Goal: Transaction & Acquisition: Purchase product/service

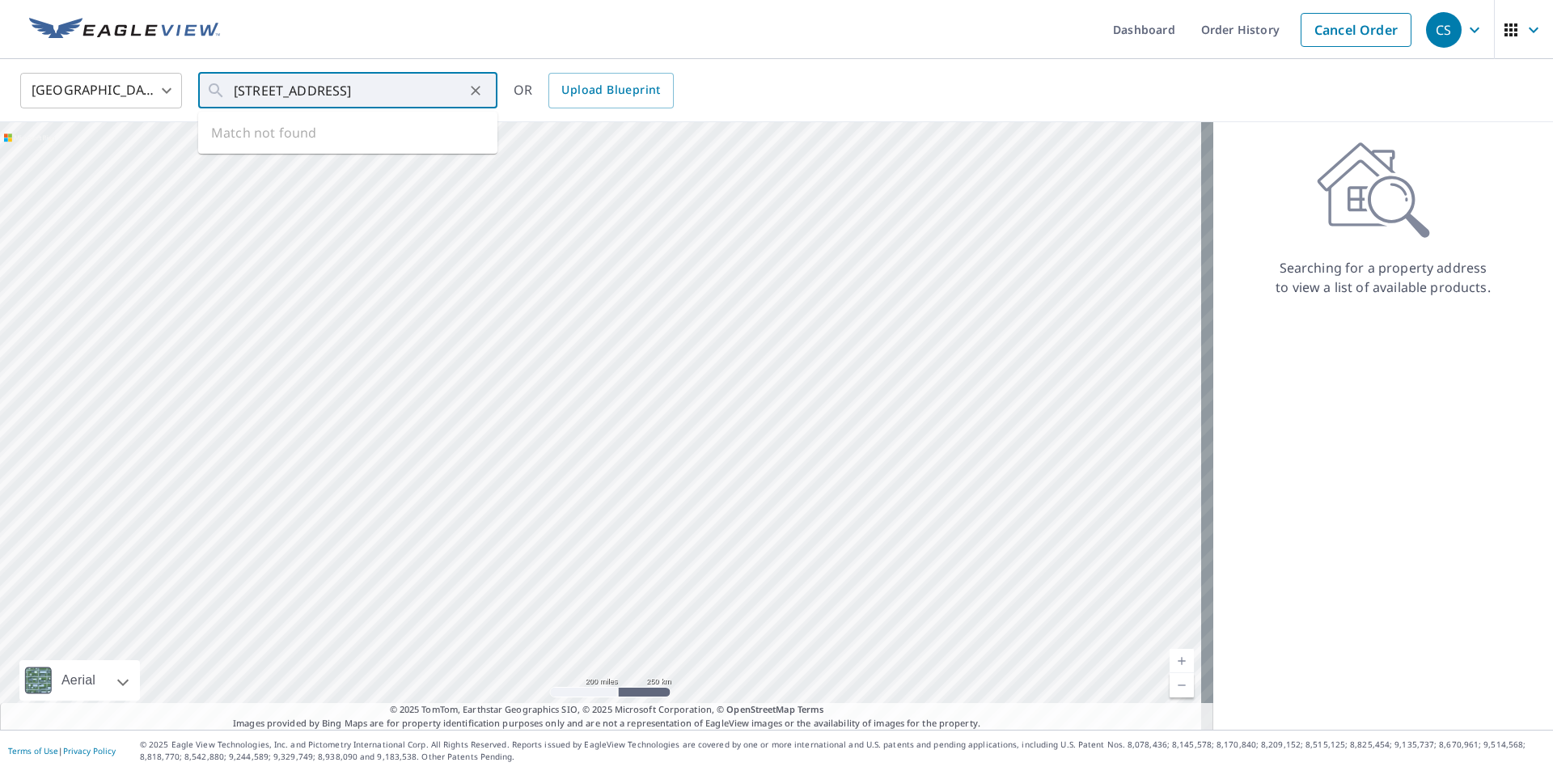
scroll to position [0, 7]
click at [277, 149] on p "[GEOGRAPHIC_DATA], [GEOGRAPHIC_DATA] 43620" at bounding box center [358, 163] width 254 height 32
type input "[STREET_ADDRESS]"
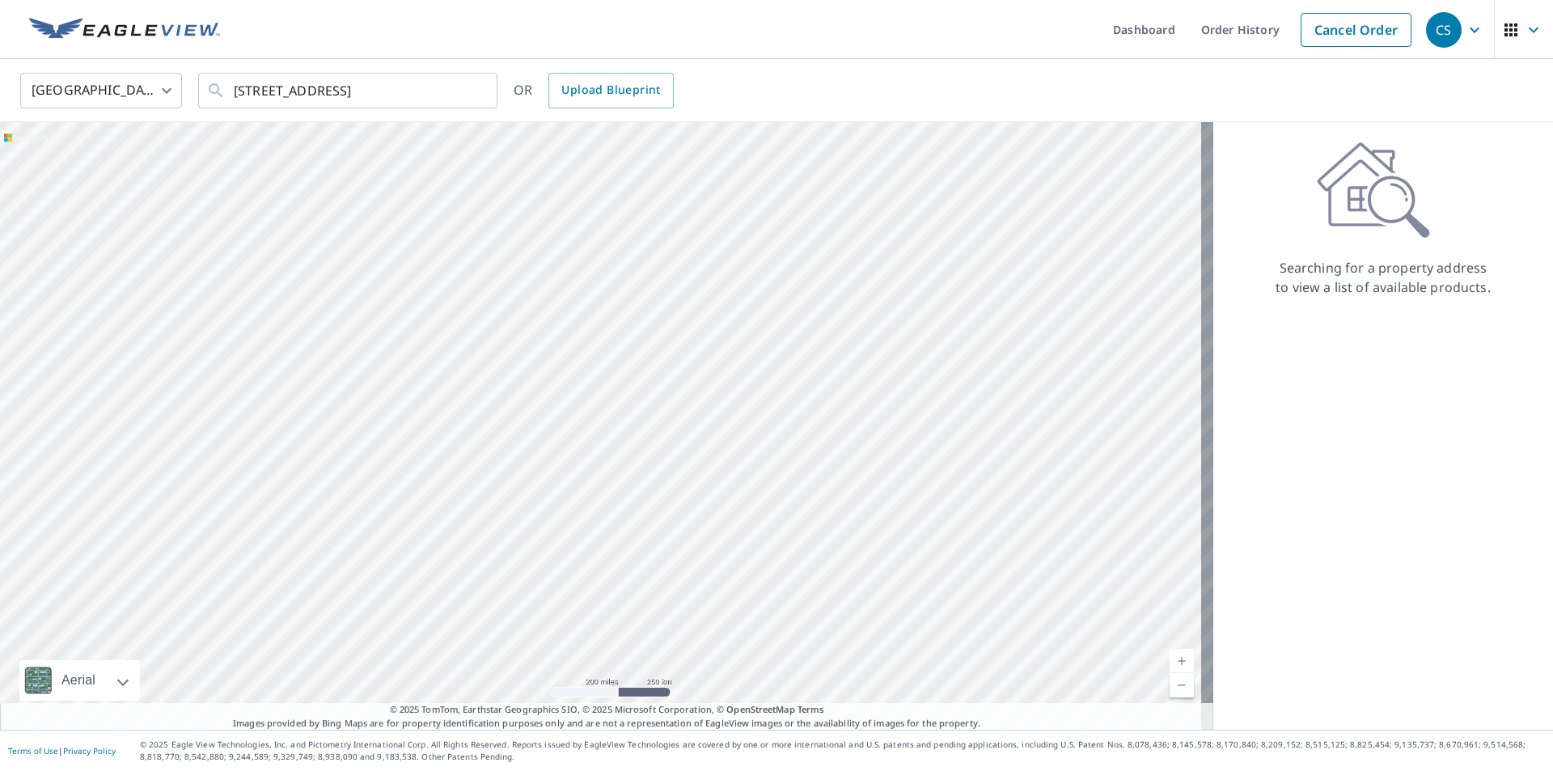
scroll to position [0, 0]
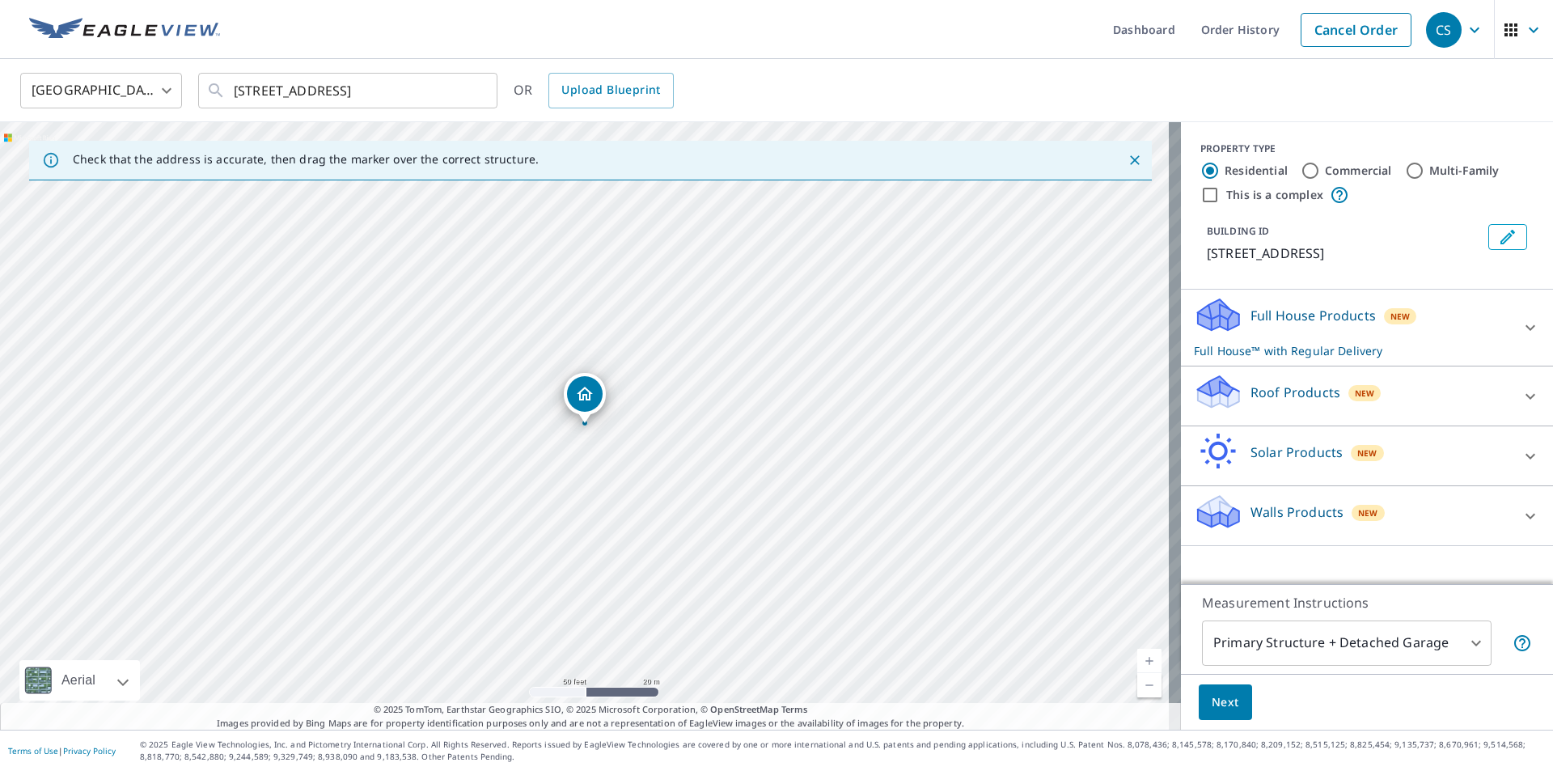
click at [1450, 388] on div "Roof Products New" at bounding box center [1352, 396] width 317 height 46
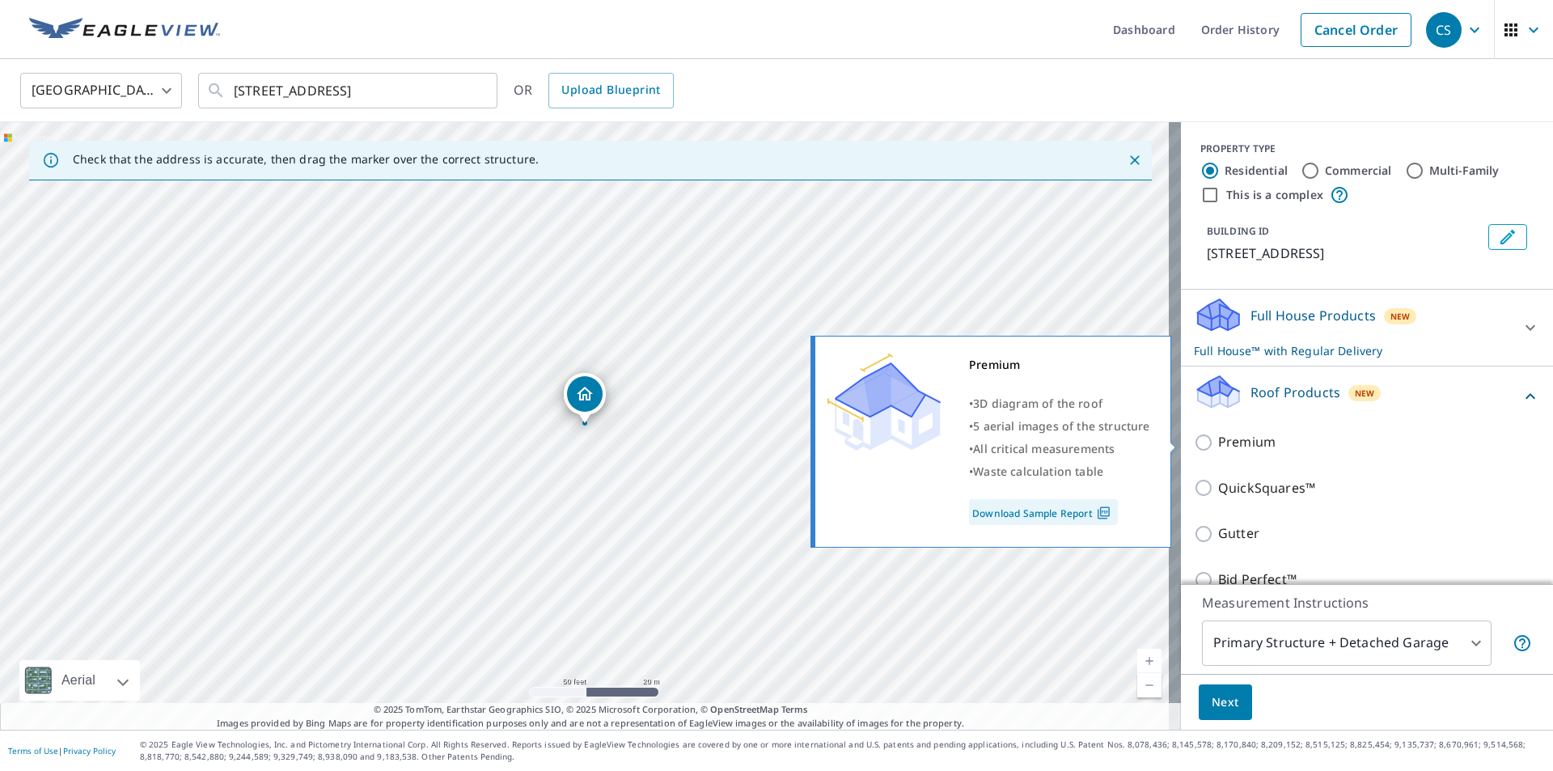
click at [1240, 443] on p "Premium" at bounding box center [1247, 442] width 57 height 20
click at [1219, 443] on input "Premium" at bounding box center [1206, 442] width 24 height 19
checkbox input "true"
checkbox input "false"
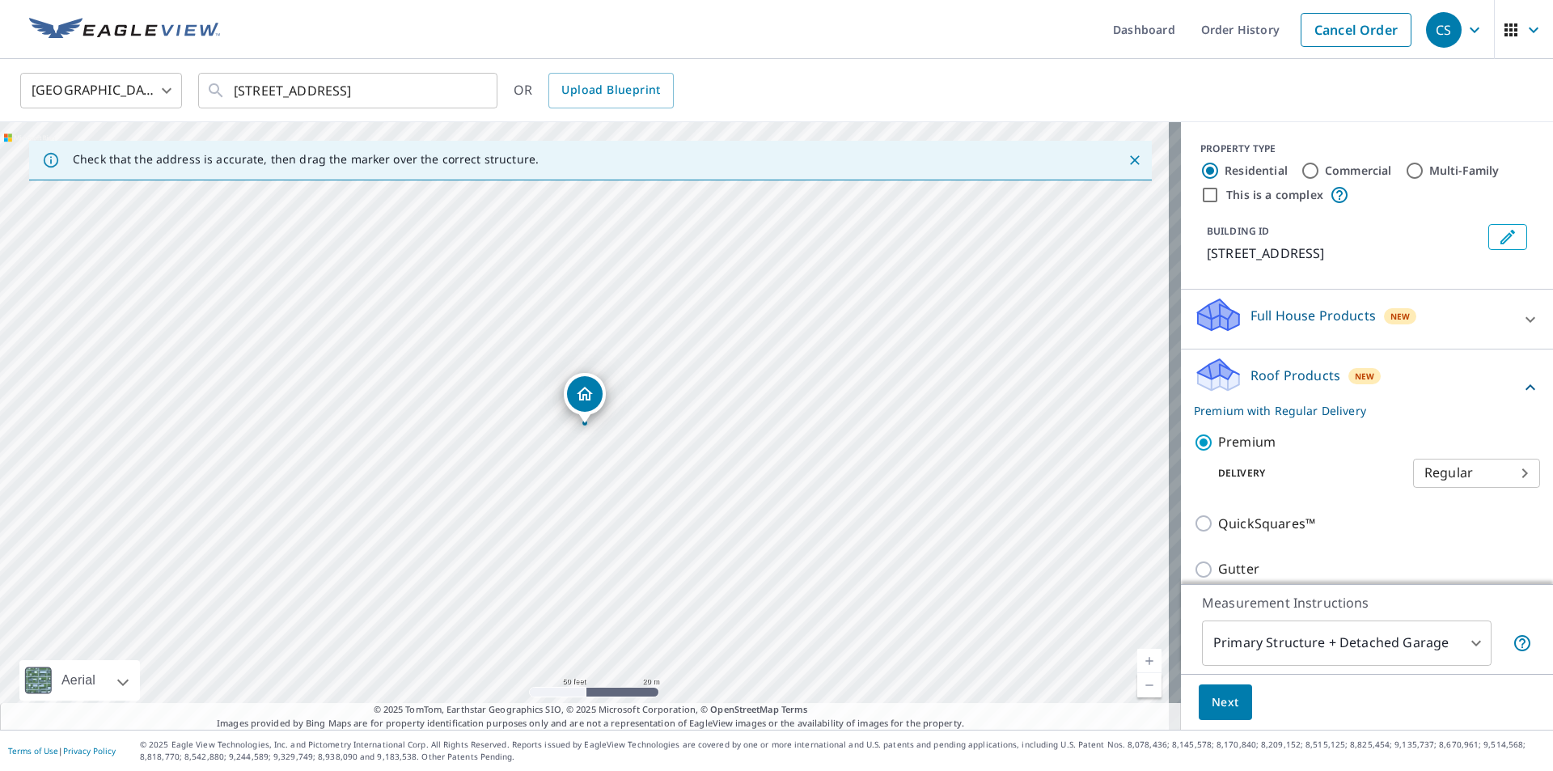
click at [1214, 697] on span "Next" at bounding box center [1226, 703] width 28 height 20
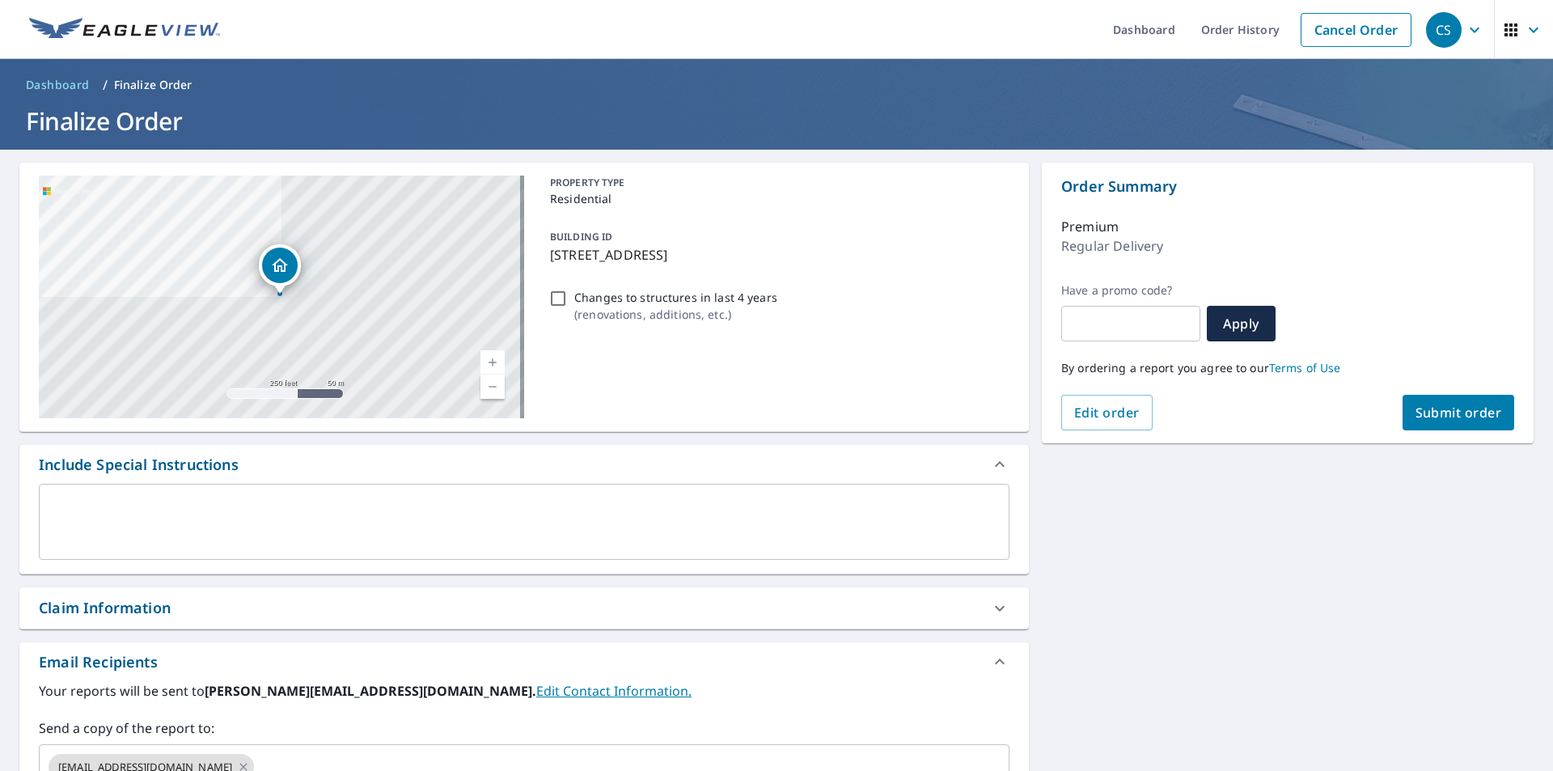
click at [1458, 404] on span "Submit order" at bounding box center [1459, 413] width 87 height 18
checkbox input "true"
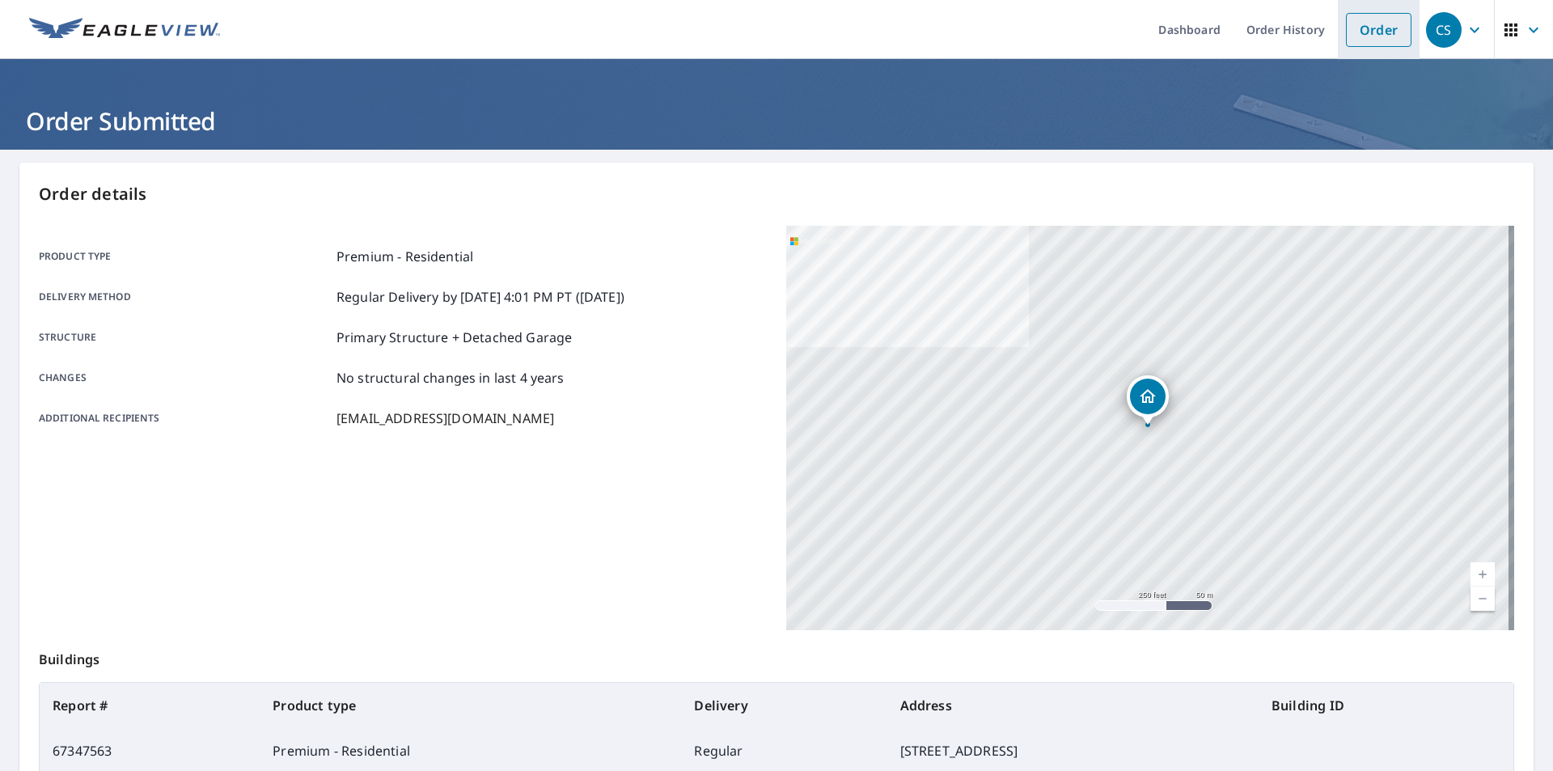
click at [1370, 23] on link "Order" at bounding box center [1379, 30] width 66 height 34
